Goal: Task Accomplishment & Management: Manage account settings

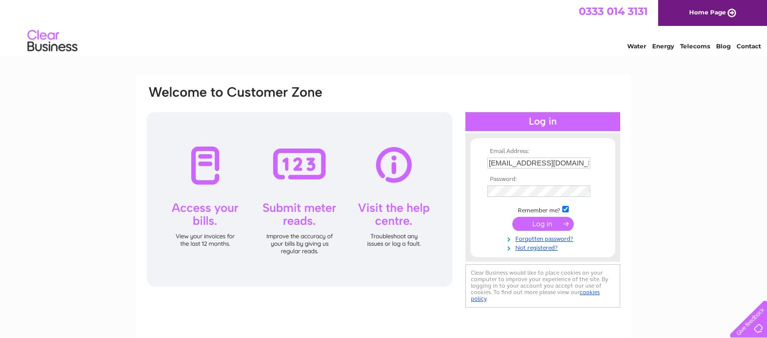
click at [544, 224] on input "submit" at bounding box center [542, 224] width 61 height 14
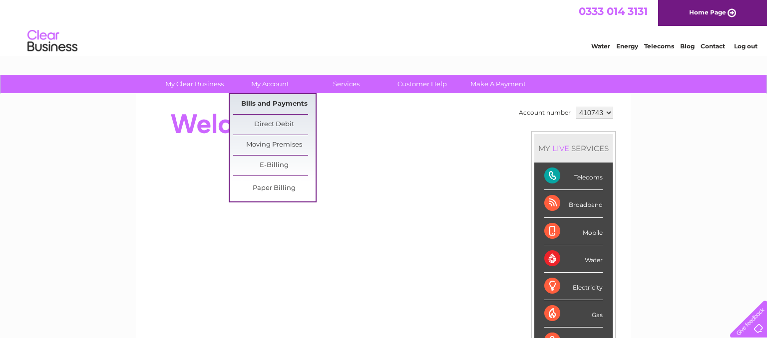
click at [272, 104] on link "Bills and Payments" at bounding box center [274, 104] width 82 height 20
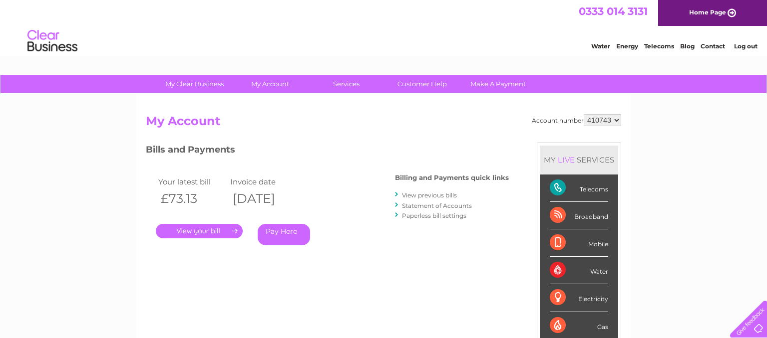
click at [211, 231] on link "." at bounding box center [199, 231] width 87 height 14
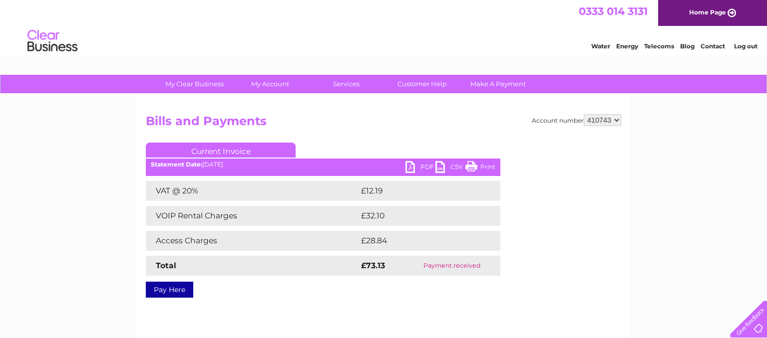
click at [486, 165] on link "Print" at bounding box center [480, 168] width 30 height 14
